Goal: Task Accomplishment & Management: Complete application form

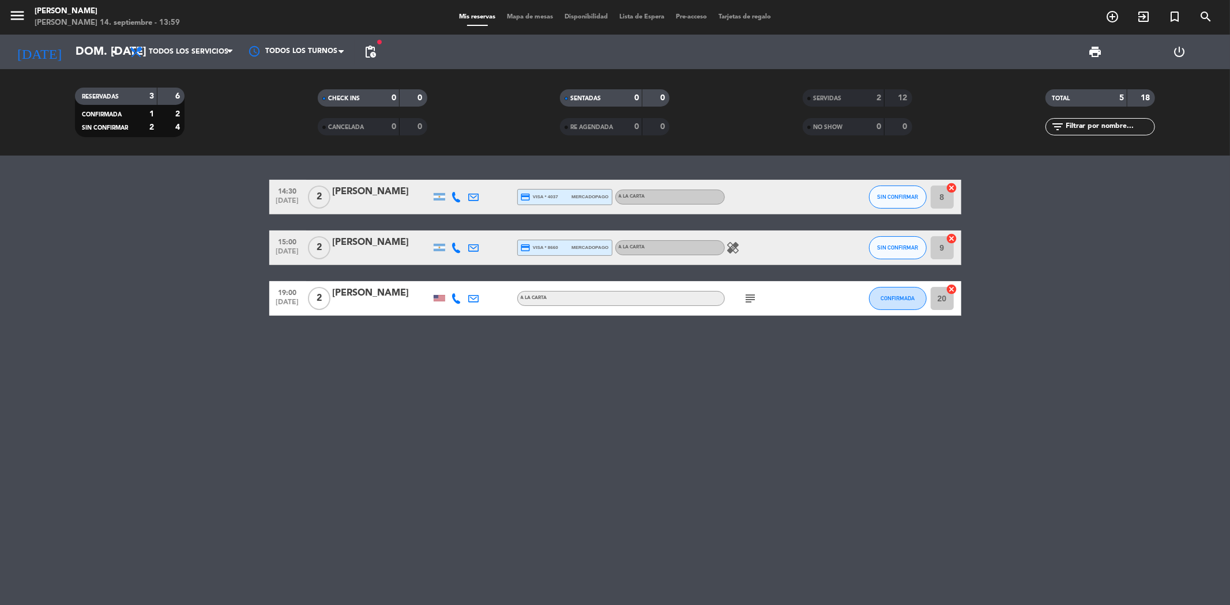
click at [455, 195] on icon at bounding box center [456, 197] width 10 height 10
click at [483, 340] on div "14:30 [DATE] 2 [PERSON_NAME] [PHONE_NUMBER] Copiar content_paste | credit_card …" at bounding box center [615, 381] width 1230 height 450
click at [458, 250] on icon at bounding box center [456, 248] width 10 height 10
click at [703, 356] on div "14:30 [DATE] 2 [PERSON_NAME] credit_card visa * 4037 mercadopago A LA CARTA SIN…" at bounding box center [615, 381] width 1230 height 450
click at [733, 250] on icon "healing" at bounding box center [733, 248] width 14 height 14
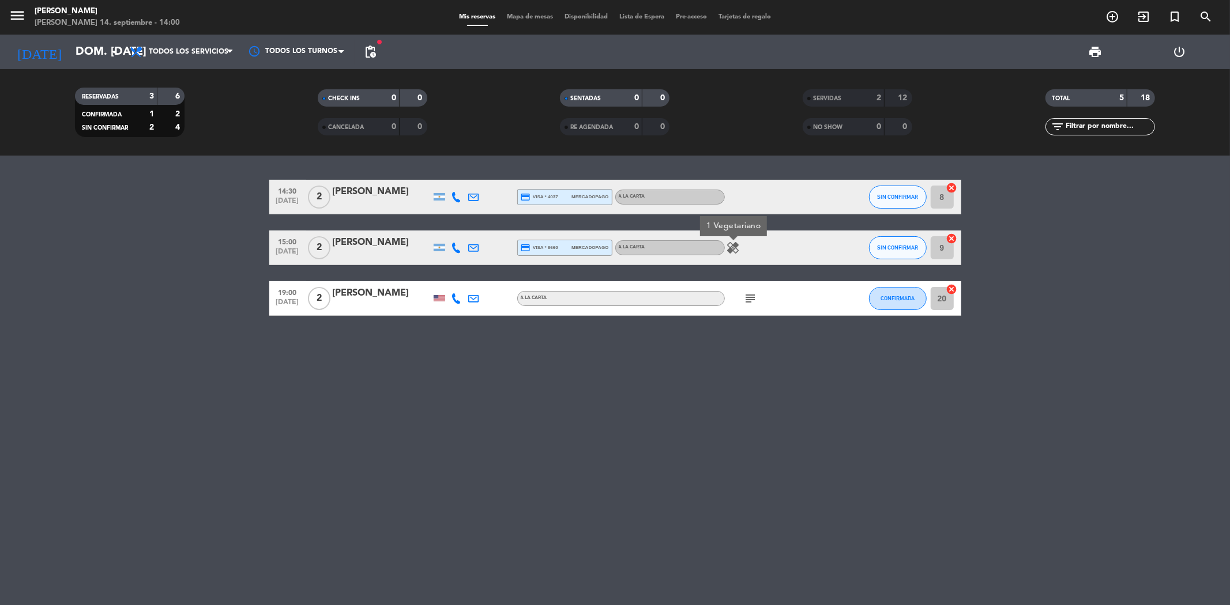
click at [681, 375] on div "14:30 [DATE] 2 [PERSON_NAME] credit_card visa * 4037 mercadopago A LA CARTA SIN…" at bounding box center [615, 381] width 1230 height 450
click at [902, 197] on span "SIN CONFIRMAR" at bounding box center [897, 197] width 41 height 6
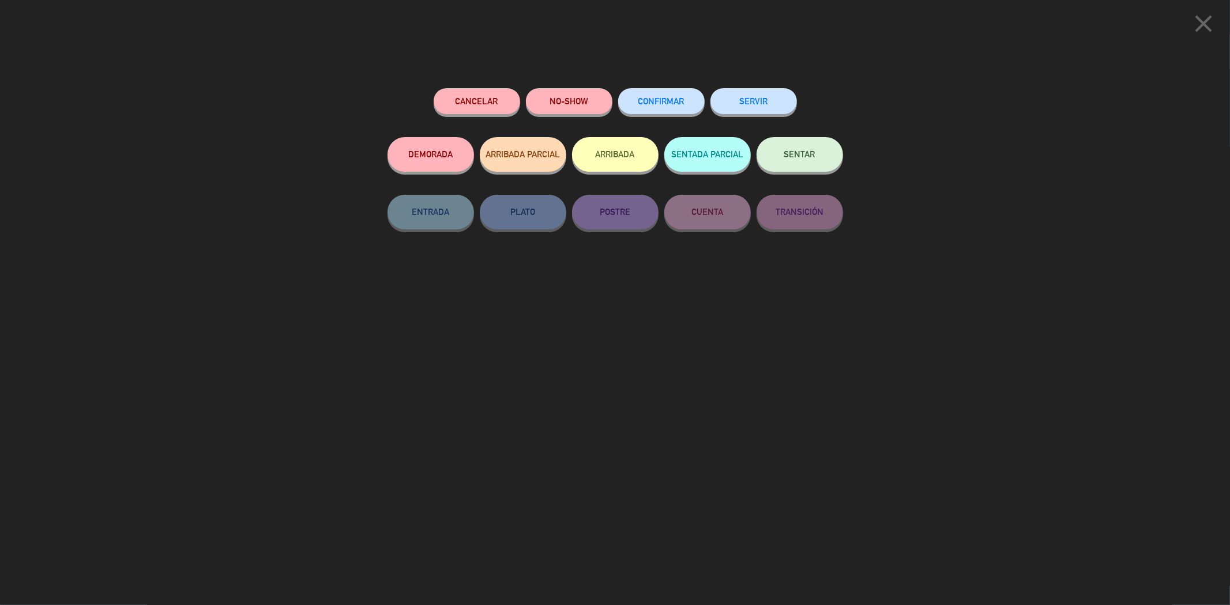
click at [753, 99] on button "SERVIR" at bounding box center [753, 101] width 86 height 26
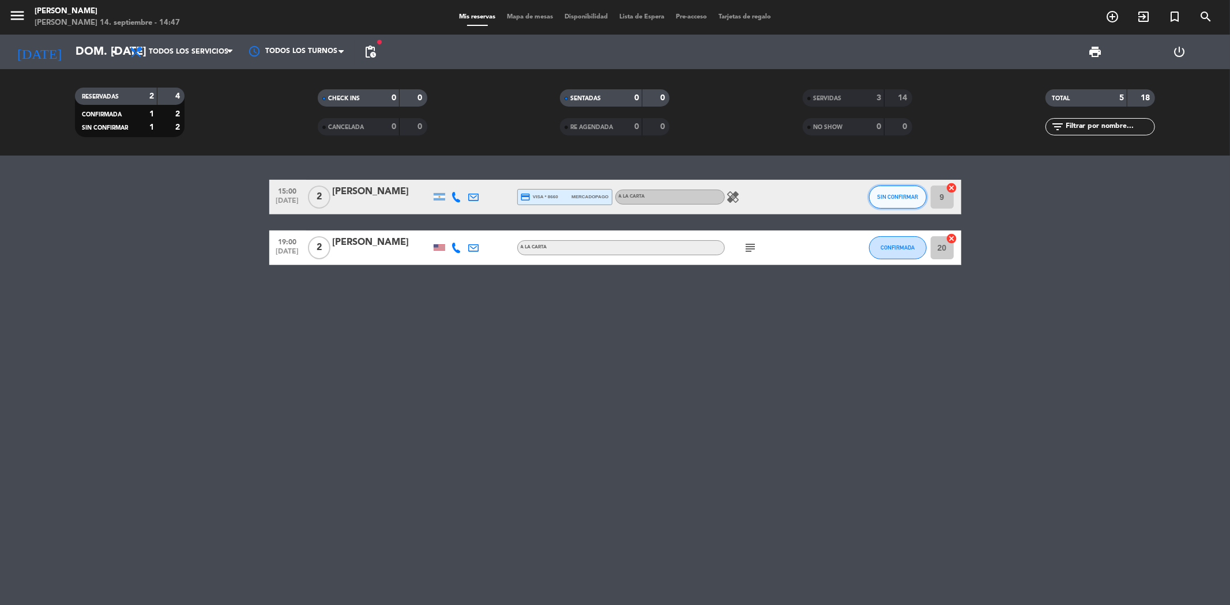
click at [904, 194] on span "SIN CONFIRMAR" at bounding box center [897, 197] width 41 height 6
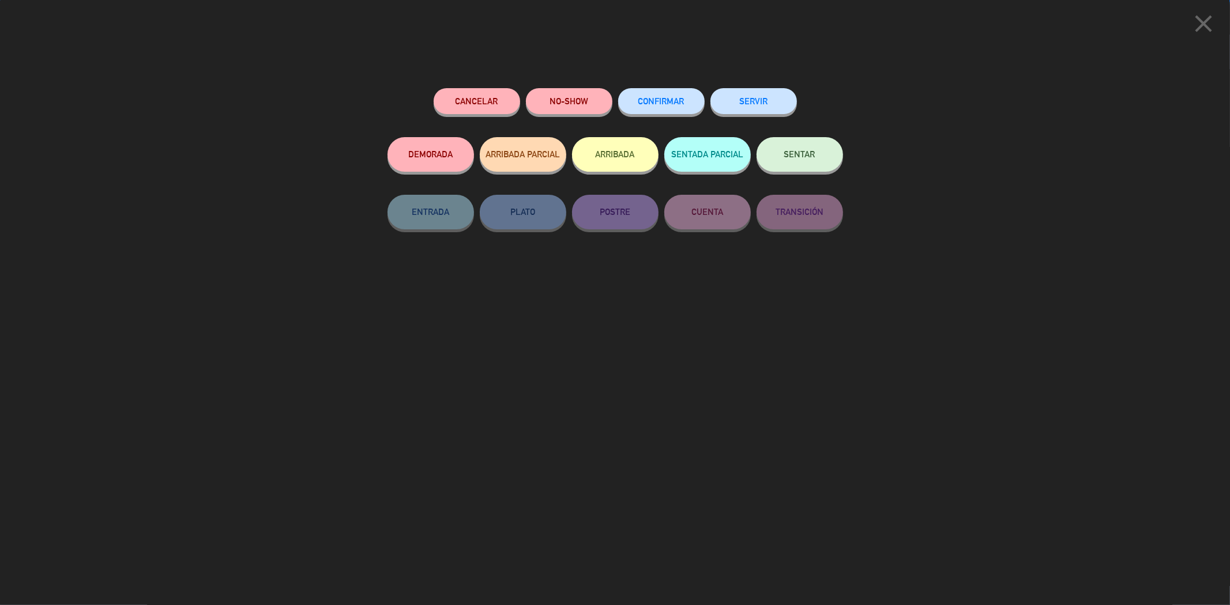
click at [744, 103] on button "SERVIR" at bounding box center [753, 101] width 86 height 26
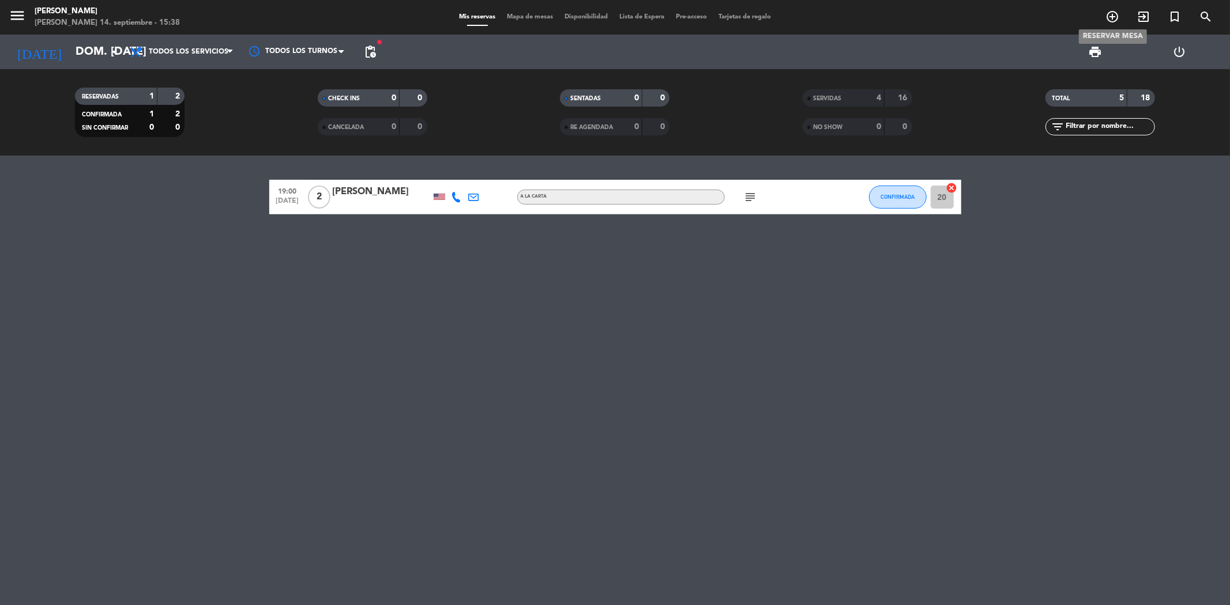
click at [1111, 19] on icon "add_circle_outline" at bounding box center [1112, 17] width 14 height 14
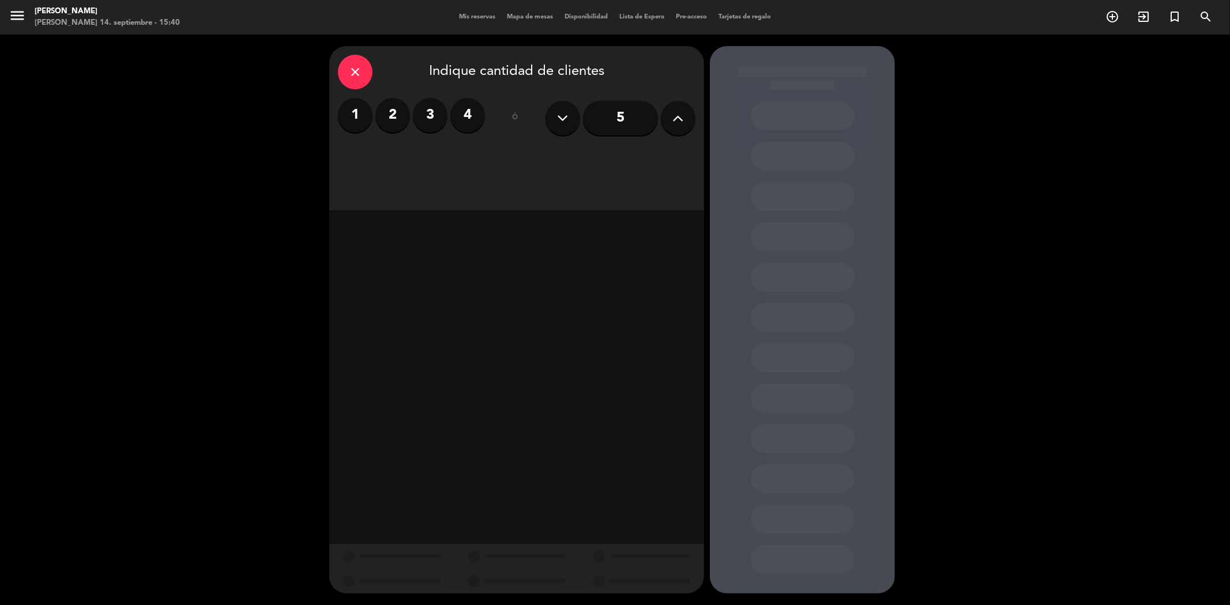
click at [429, 121] on label "3" at bounding box center [430, 115] width 35 height 35
drag, startPoint x: 405, startPoint y: 163, endPoint x: 414, endPoint y: 175, distance: 14.9
click at [406, 163] on div "Almuerzo" at bounding box center [427, 157] width 178 height 23
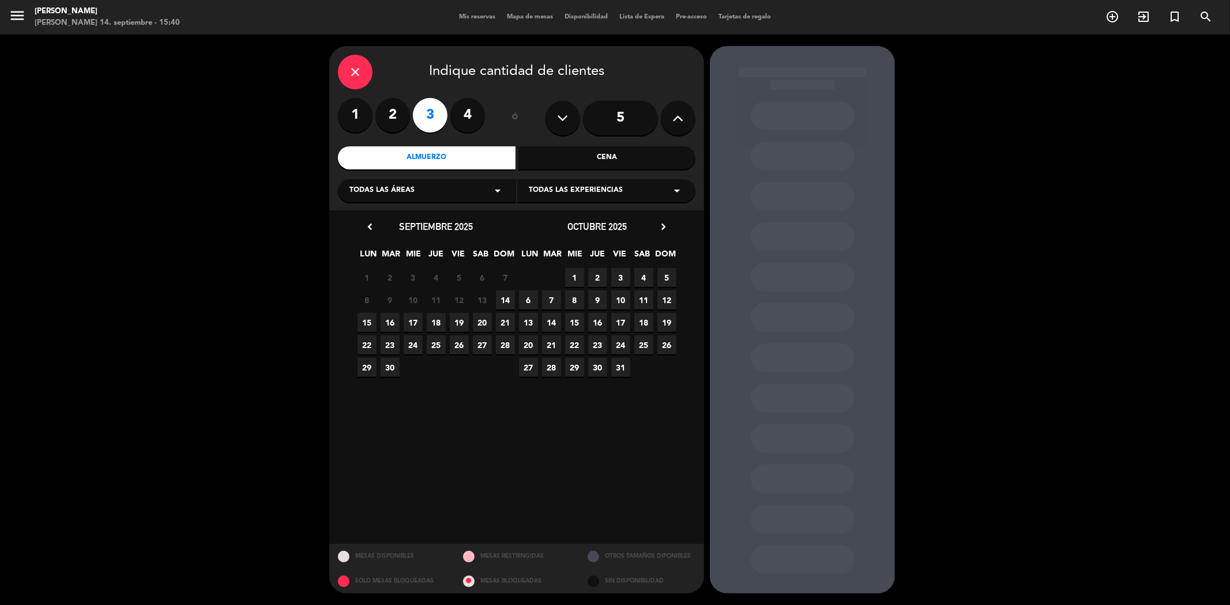
click at [365, 323] on span "15" at bounding box center [366, 322] width 19 height 19
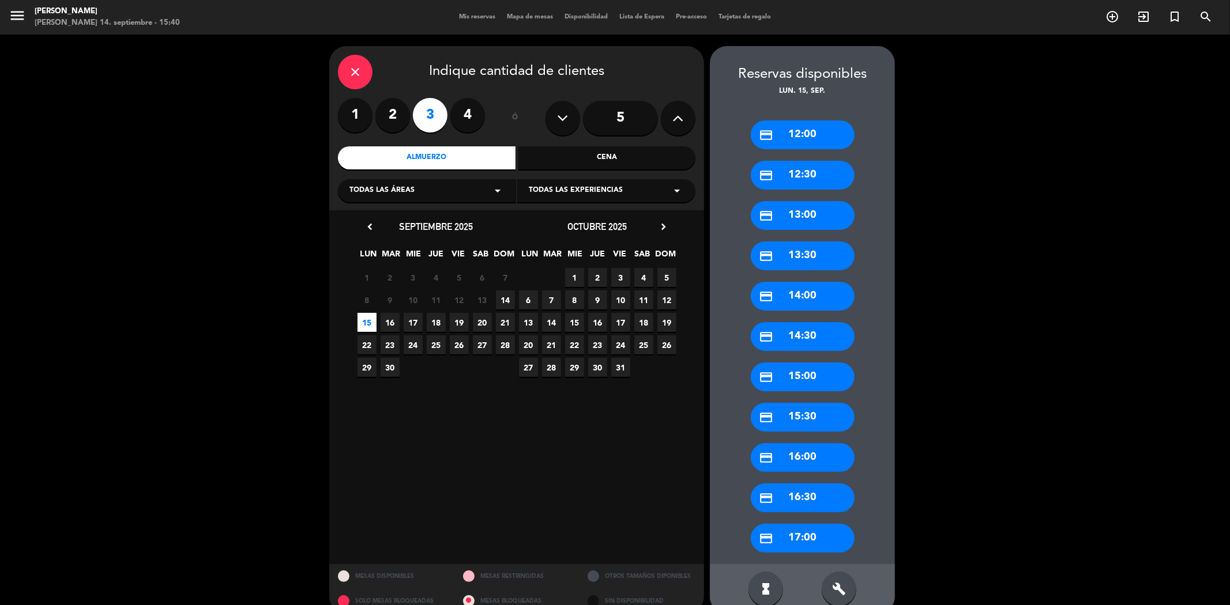
click at [815, 217] on div "credit_card 13:00" at bounding box center [803, 215] width 104 height 29
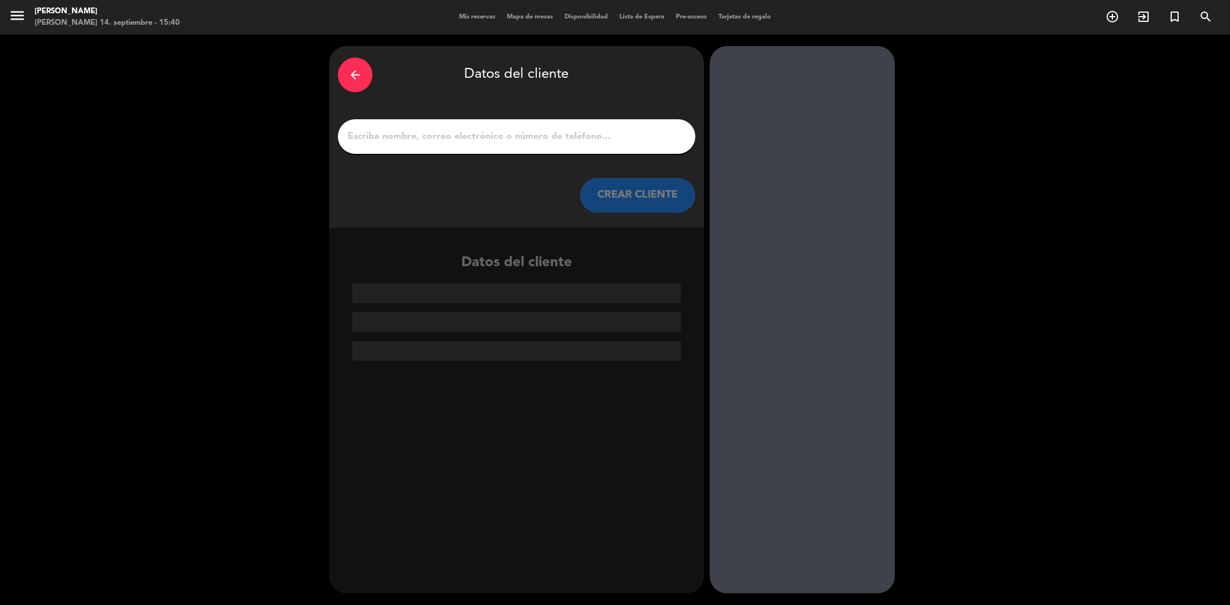
click at [642, 139] on input "1" at bounding box center [516, 137] width 340 height 16
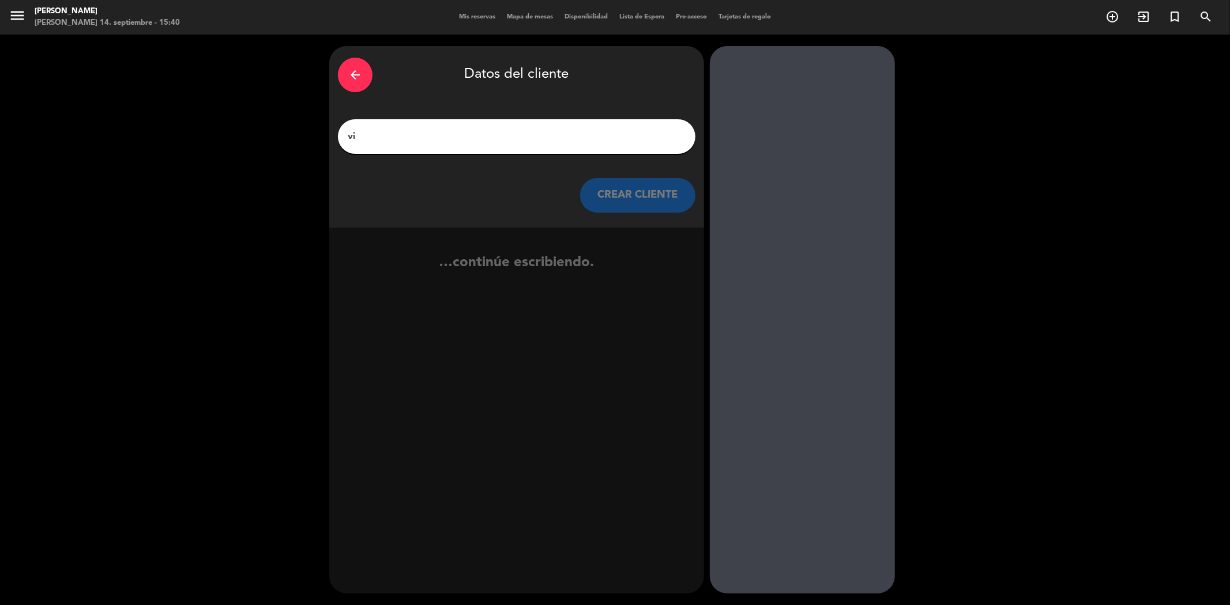
type input "v"
type input "[PERSON_NAME]"
click at [646, 195] on button "CREAR CLIENTE" at bounding box center [637, 195] width 115 height 35
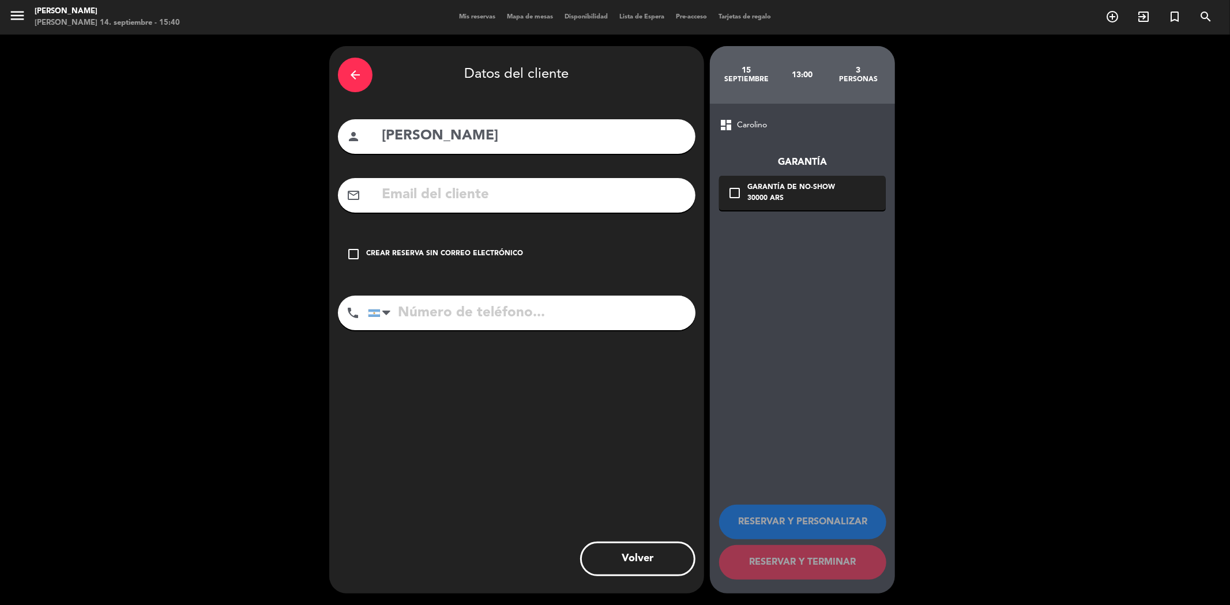
click at [355, 251] on icon "check_box_outline_blank" at bounding box center [353, 254] width 14 height 14
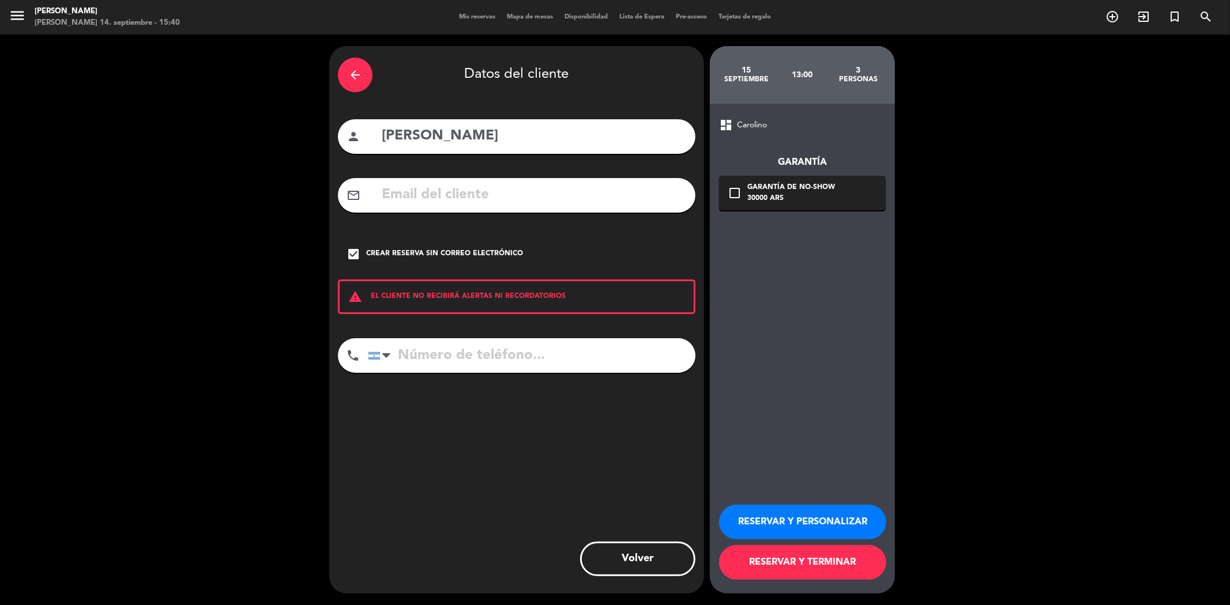
click at [417, 356] on input "tel" at bounding box center [531, 355] width 327 height 35
type input "[PHONE_NUMBER]"
click at [796, 562] on button "RESERVAR Y TERMINAR" at bounding box center [802, 562] width 167 height 35
